Goal: Transaction & Acquisition: Subscribe to service/newsletter

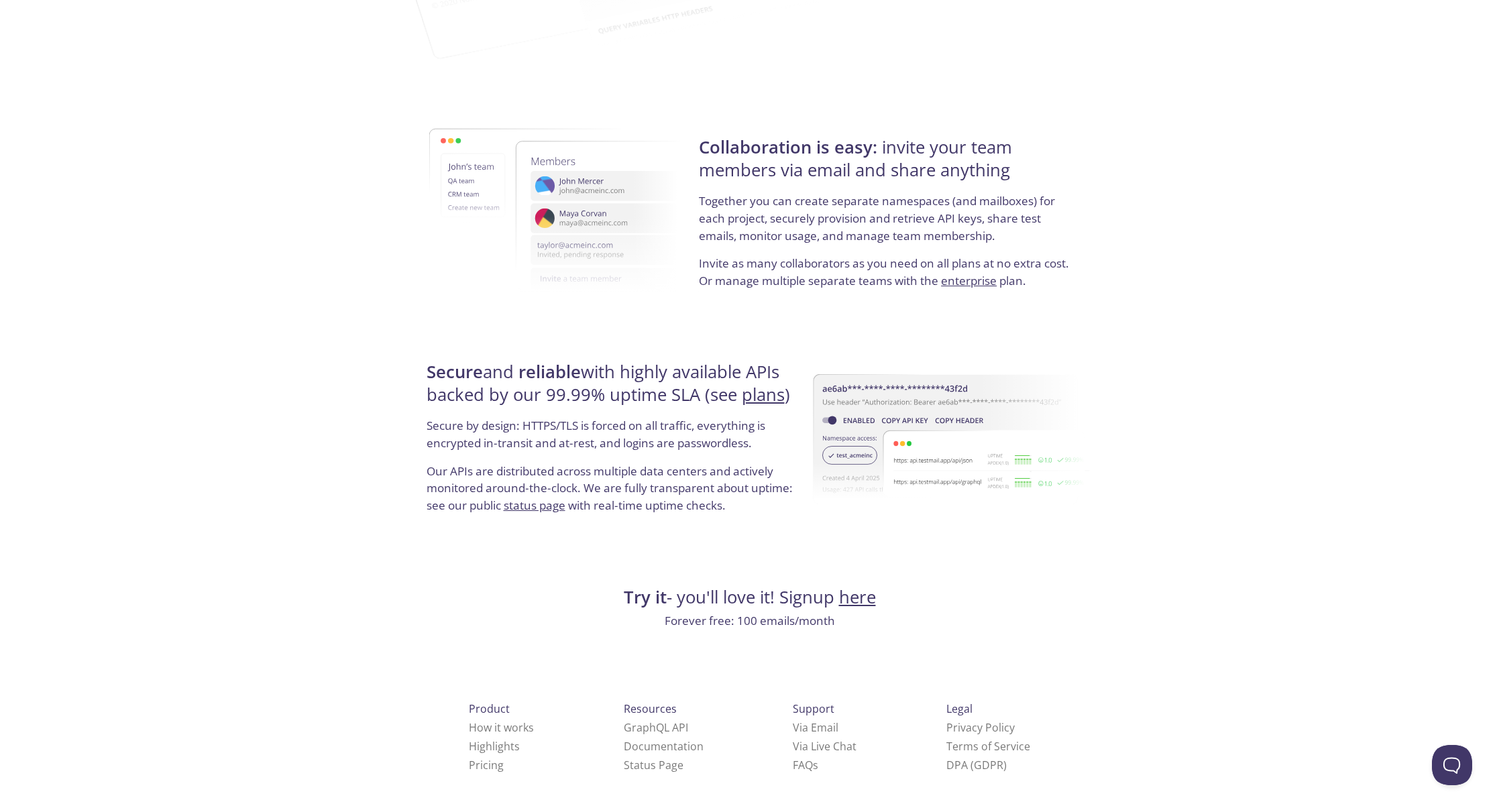
scroll to position [2254, 0]
click at [859, 599] on link "here" at bounding box center [858, 597] width 37 height 23
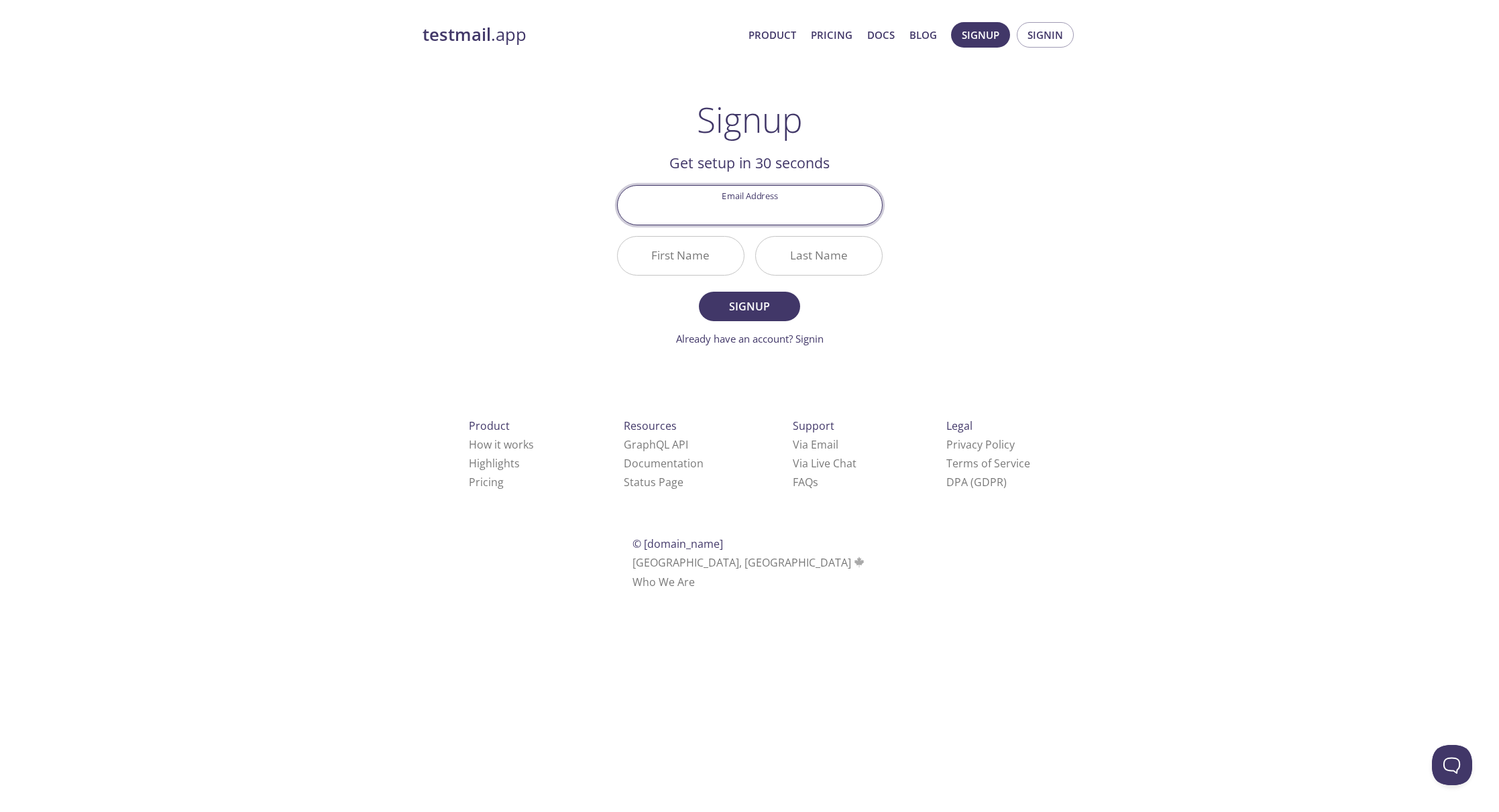
click at [759, 168] on h2 "Get setup in 30 seconds" at bounding box center [750, 163] width 266 height 23
click at [722, 223] on input "Email Address" at bounding box center [750, 205] width 265 height 38
type input "[EMAIL_ADDRESS][DOMAIN_NAME]"
click at [636, 253] on input "First Name" at bounding box center [681, 256] width 126 height 38
type input "Voro"
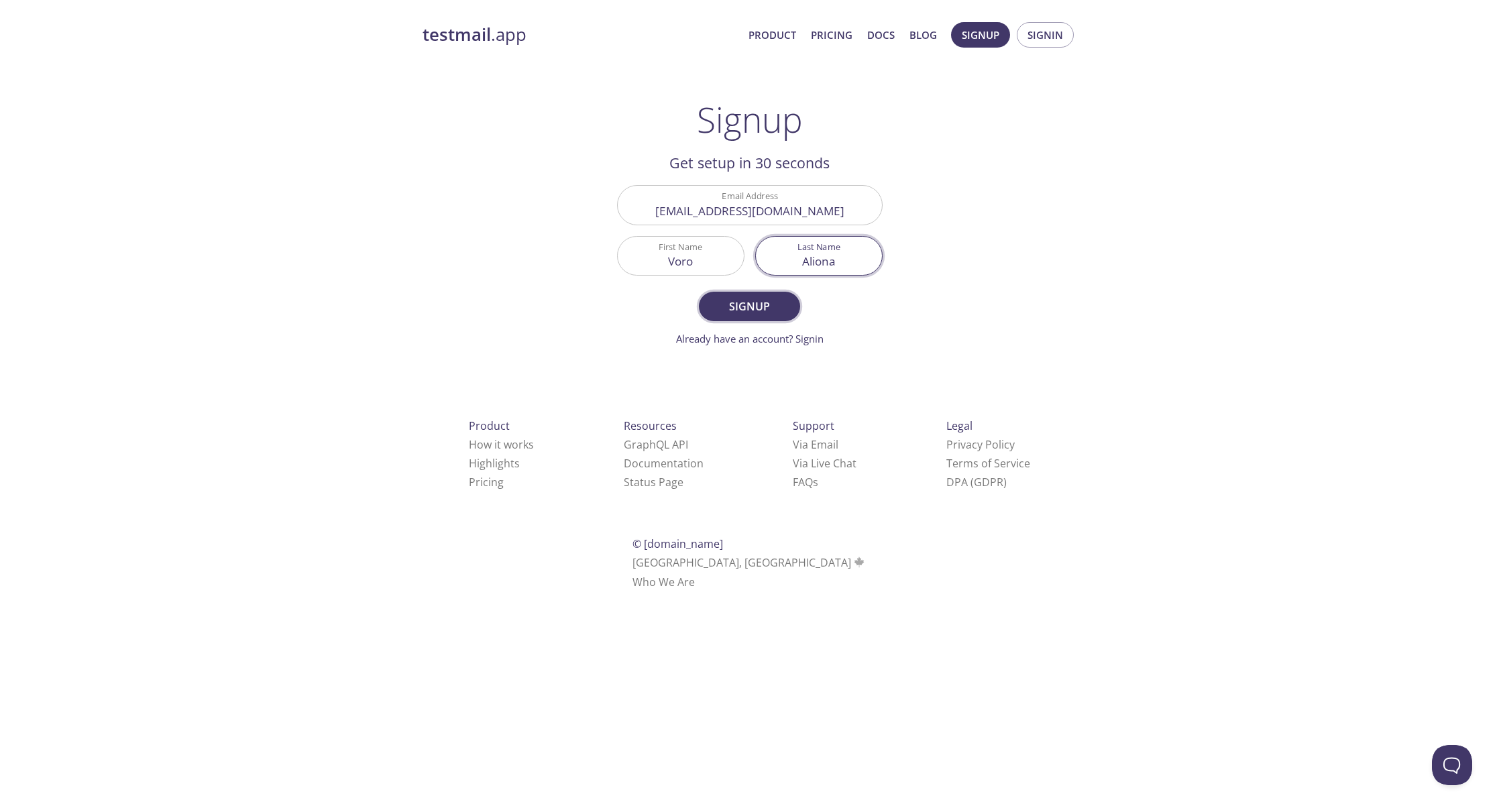
type input "Aliona"
click at [760, 303] on span "Signup" at bounding box center [749, 307] width 71 height 19
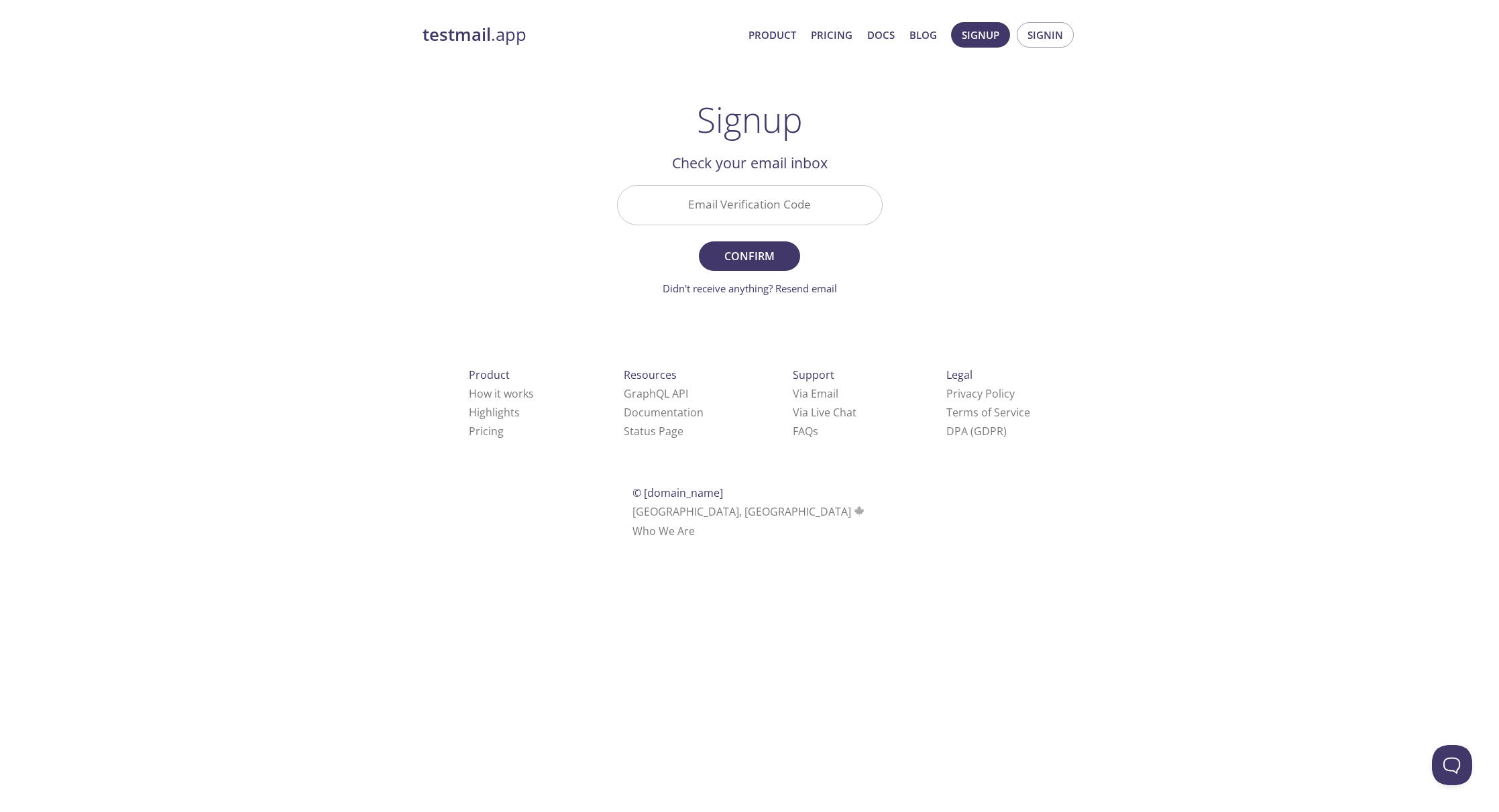
click at [797, 214] on input "Email Verification Code" at bounding box center [750, 205] width 265 height 38
paste input "ZMBC25S"
type input "ZMBC25S"
click at [759, 254] on span "Confirm" at bounding box center [749, 257] width 71 height 19
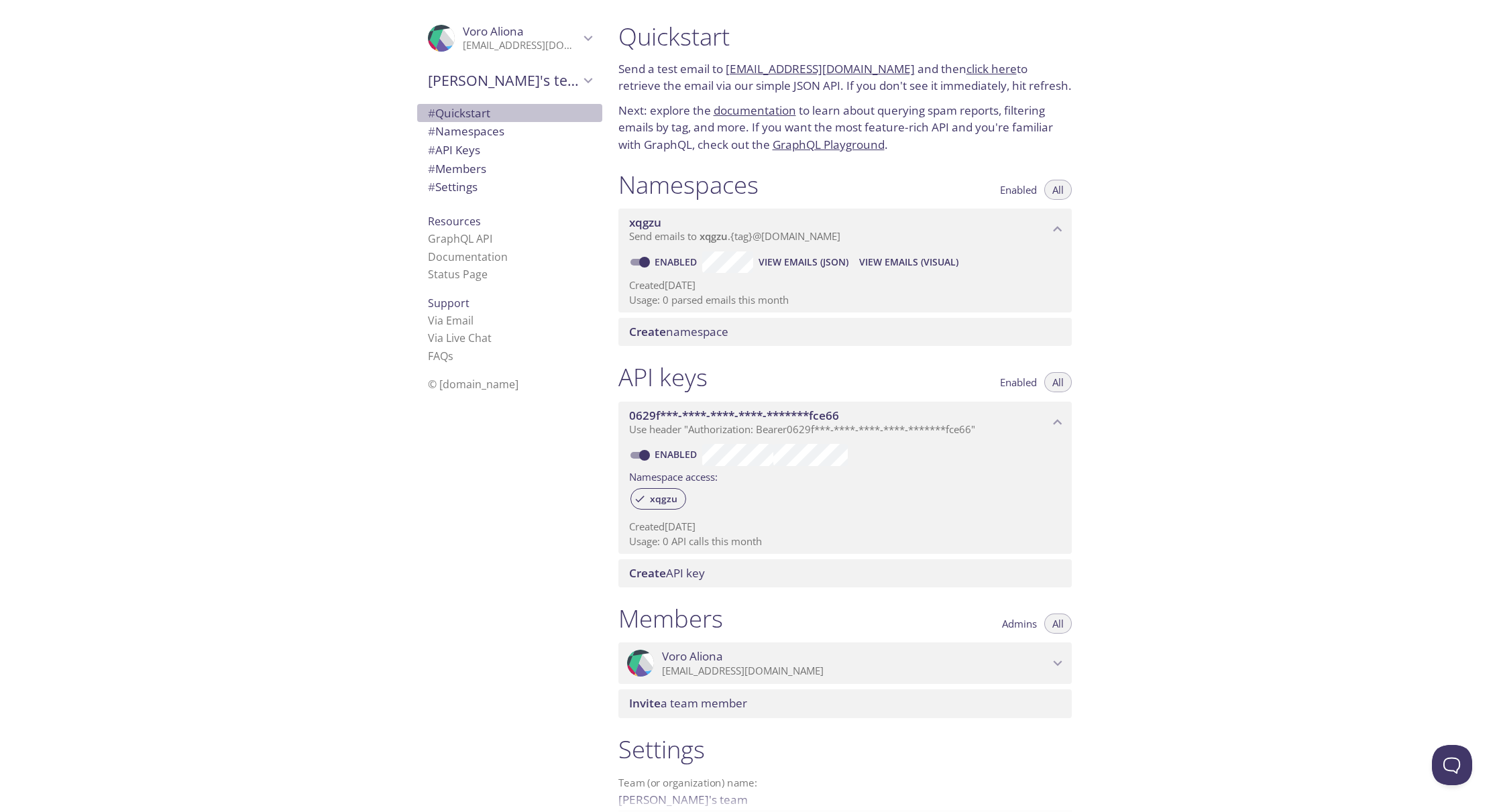
click at [470, 107] on span "# Quickstart" at bounding box center [459, 112] width 62 height 15
click at [966, 67] on link "click here" at bounding box center [991, 67] width 50 height 15
